Goal: Browse casually

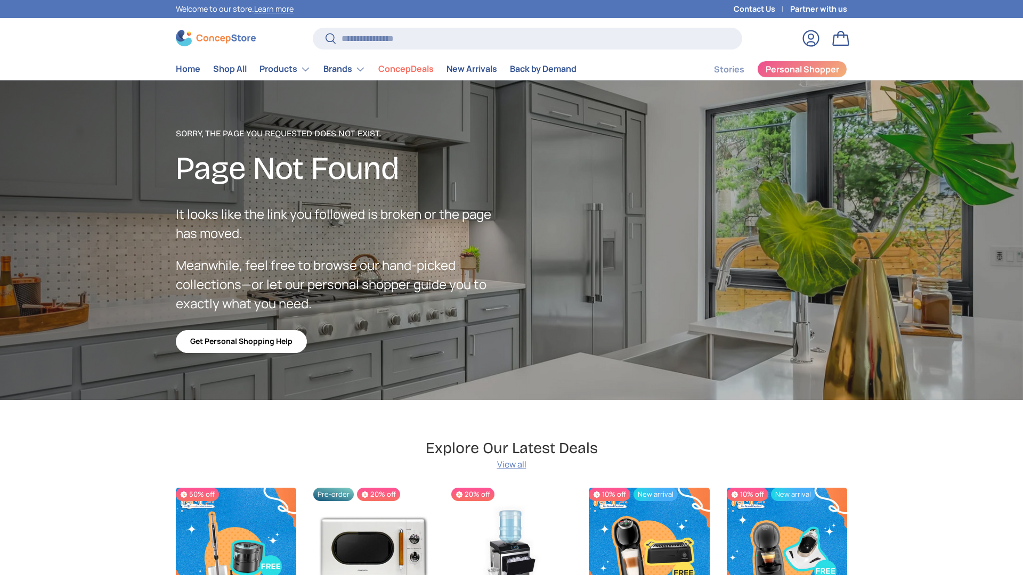
scroll to position [1851, 4355]
